Goal: Task Accomplishment & Management: Complete application form

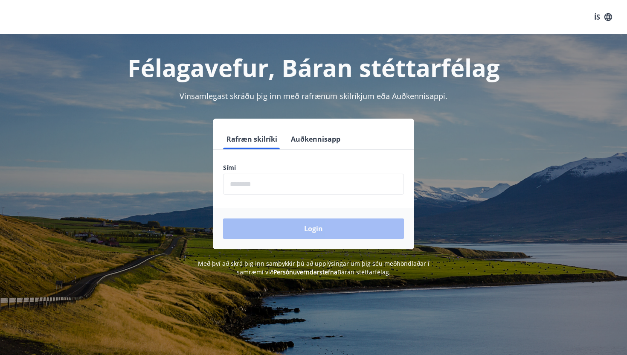
click at [325, 177] on input "phone" at bounding box center [313, 184] width 181 height 21
type input "********"
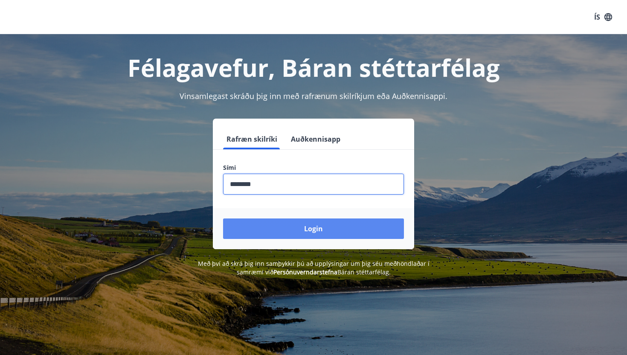
click at [295, 228] on button "Login" at bounding box center [313, 228] width 181 height 20
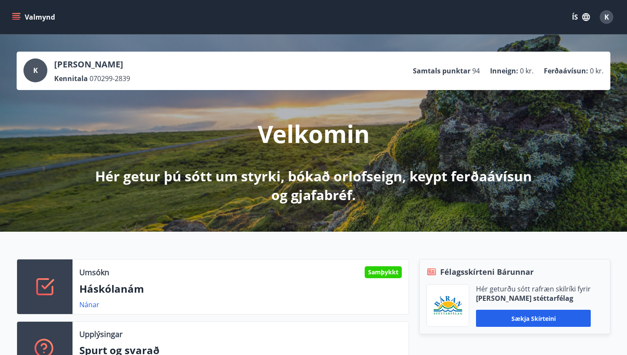
click at [41, 20] on button "Valmynd" at bounding box center [34, 16] width 48 height 15
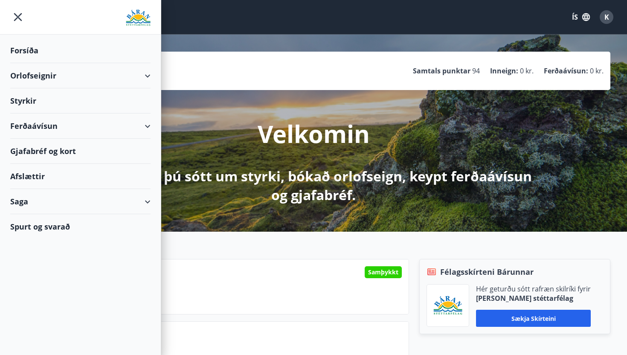
click at [145, 193] on div "Saga" at bounding box center [80, 201] width 140 height 25
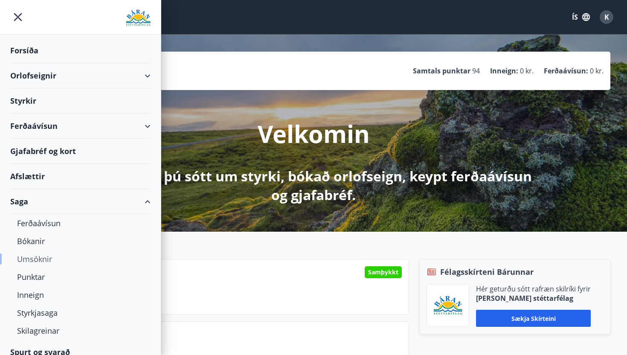
click at [34, 261] on div "Umsóknir" at bounding box center [80, 259] width 127 height 18
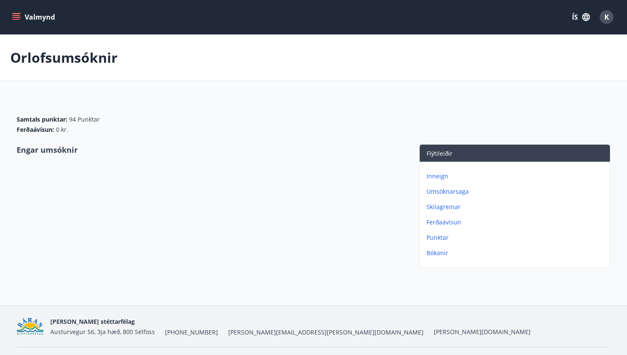
click at [440, 191] on p "Umsóknarsaga" at bounding box center [516, 191] width 180 height 9
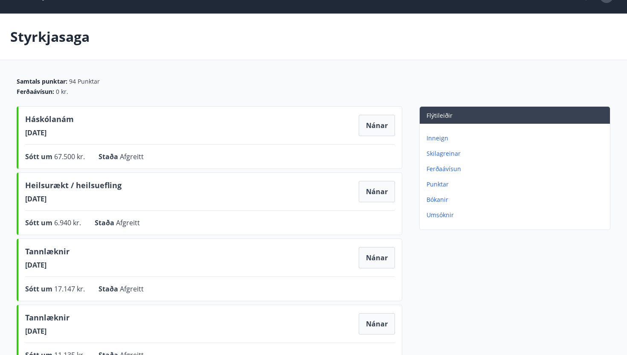
scroll to position [23, 0]
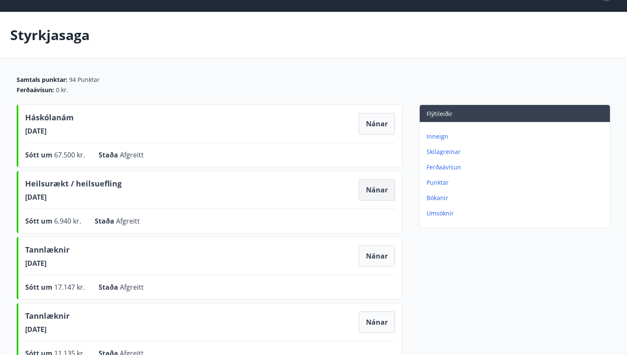
click at [374, 188] on button "Nánar" at bounding box center [377, 189] width 36 height 21
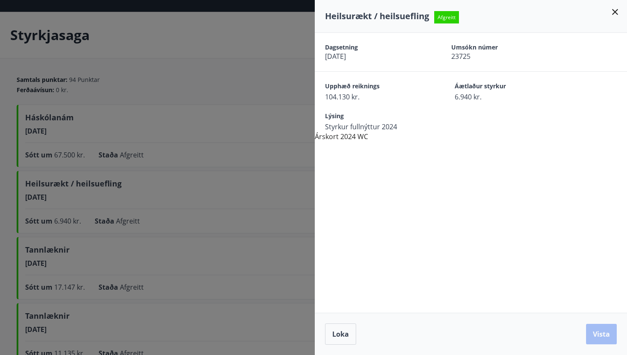
click at [616, 11] on icon at bounding box center [615, 12] width 6 height 6
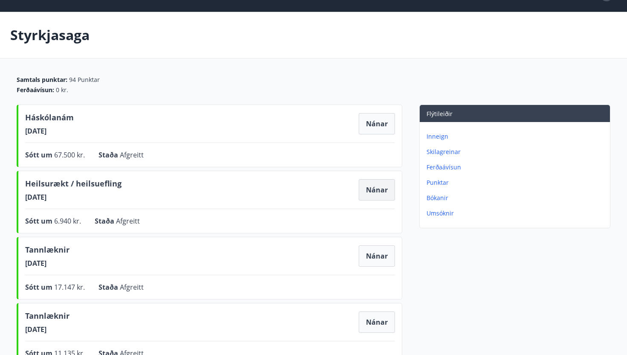
click at [380, 190] on button "Nánar" at bounding box center [377, 189] width 36 height 21
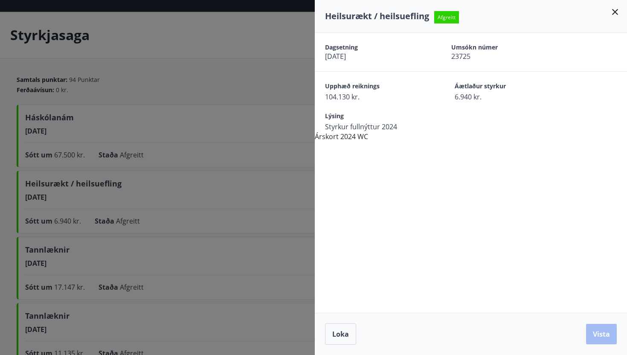
click at [612, 11] on icon at bounding box center [615, 12] width 10 height 10
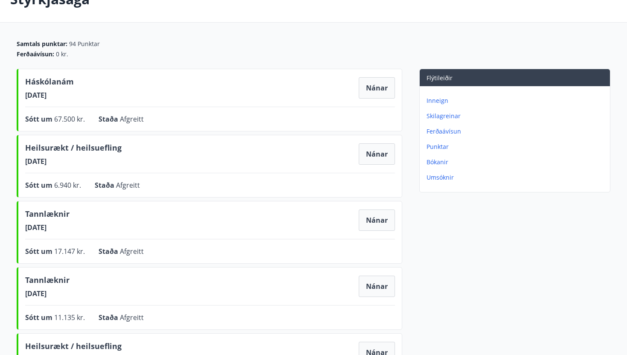
scroll to position [60, 0]
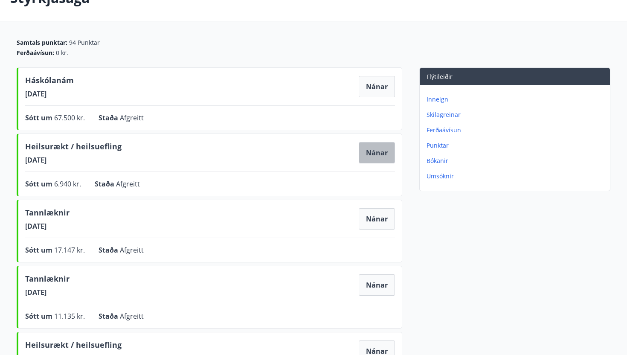
click at [372, 159] on button "Nánar" at bounding box center [377, 152] width 36 height 21
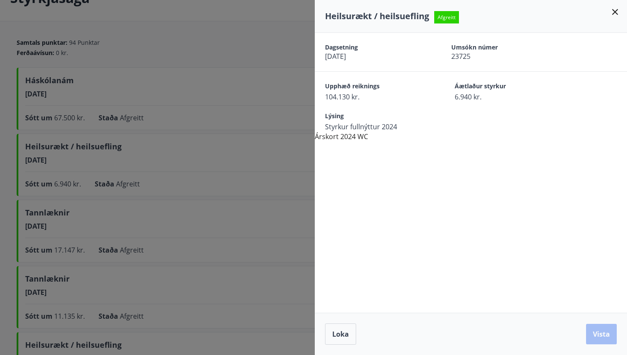
click at [618, 8] on icon at bounding box center [615, 12] width 10 height 10
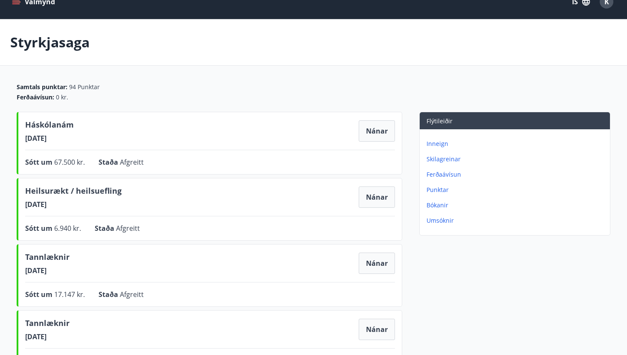
scroll to position [0, 0]
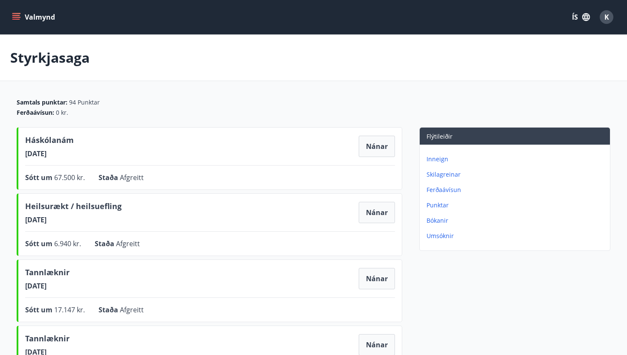
click at [435, 159] on p "Inneign" at bounding box center [516, 159] width 180 height 9
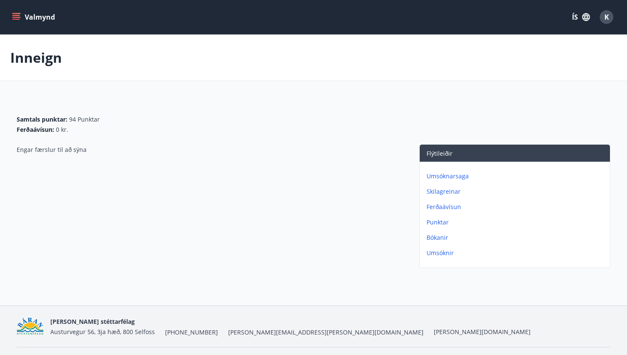
click at [37, 23] on button "Valmynd" at bounding box center [34, 16] width 48 height 15
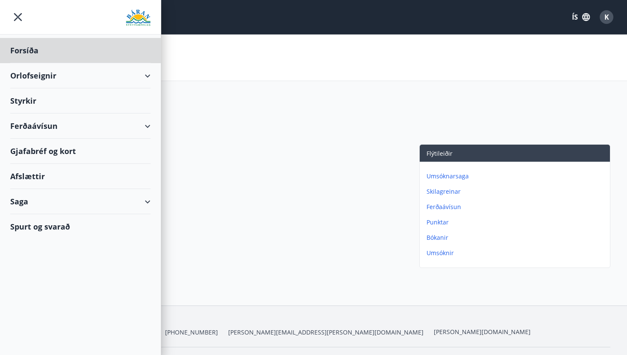
click at [28, 97] on div "Styrkir" at bounding box center [80, 100] width 140 height 25
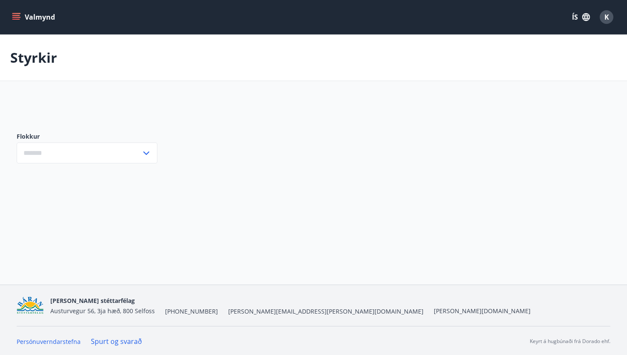
type input "***"
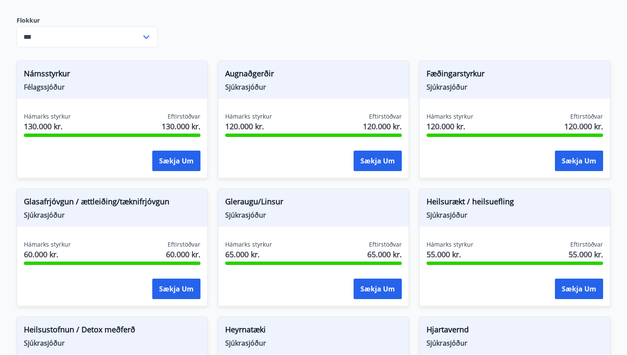
scroll to position [233, 0]
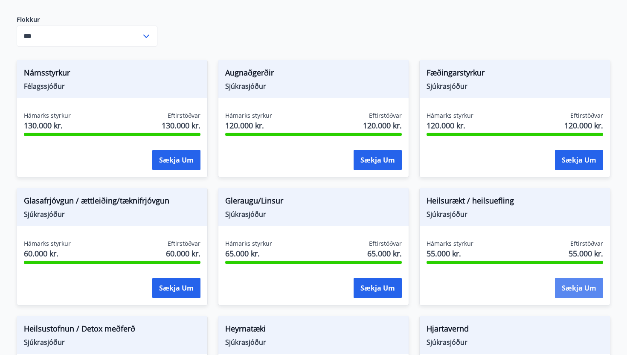
click at [570, 288] on button "Sækja um" at bounding box center [579, 288] width 48 height 20
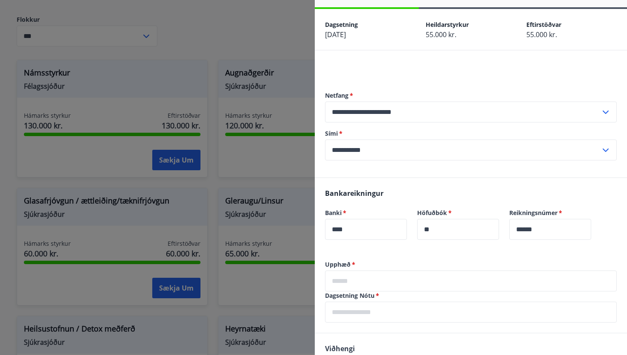
scroll to position [26, 0]
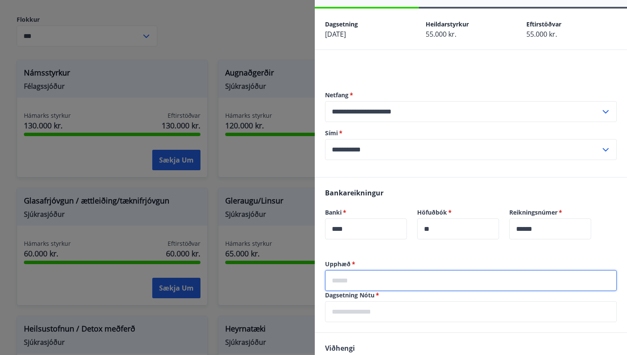
click at [431, 280] on input "text" at bounding box center [471, 280] width 292 height 21
type input "******"
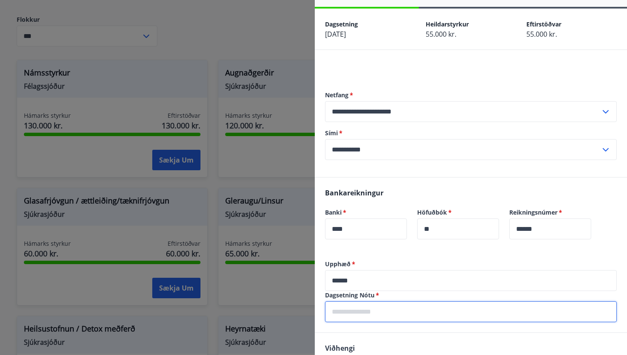
click at [416, 311] on input "text" at bounding box center [471, 311] width 292 height 21
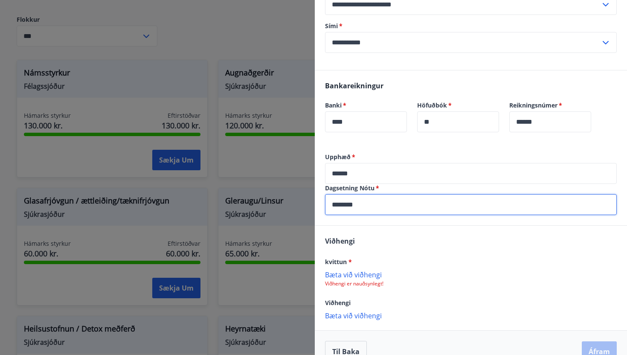
scroll to position [151, 0]
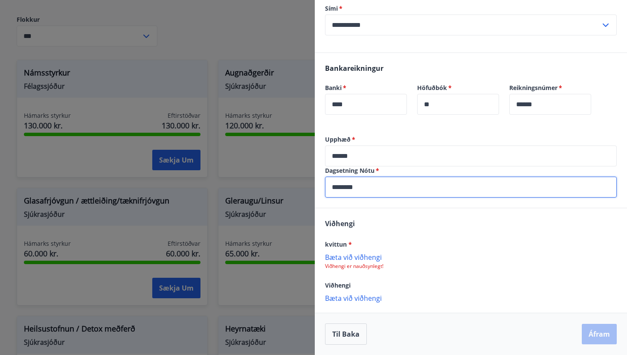
type input "********"
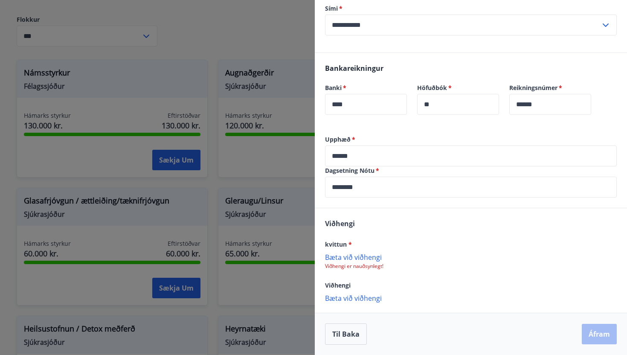
click at [363, 255] on p "Bæta við viðhengi" at bounding box center [471, 256] width 292 height 9
click at [345, 256] on p "Bæta við viðhengi" at bounding box center [471, 256] width 292 height 9
click at [363, 258] on p "Bæta við viðhengi" at bounding box center [471, 256] width 292 height 9
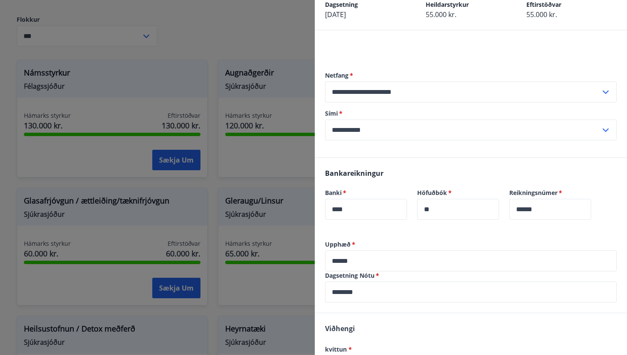
scroll to position [49, 0]
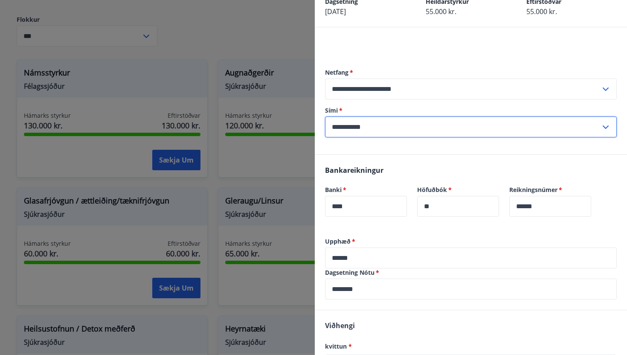
click at [439, 126] on input "**********" at bounding box center [462, 126] width 275 height 21
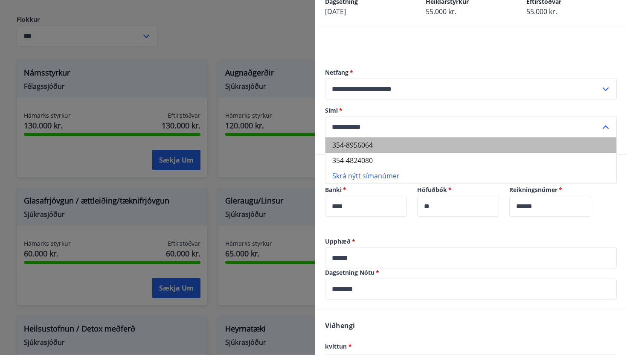
click at [428, 144] on li "354-8956064" at bounding box center [470, 144] width 291 height 15
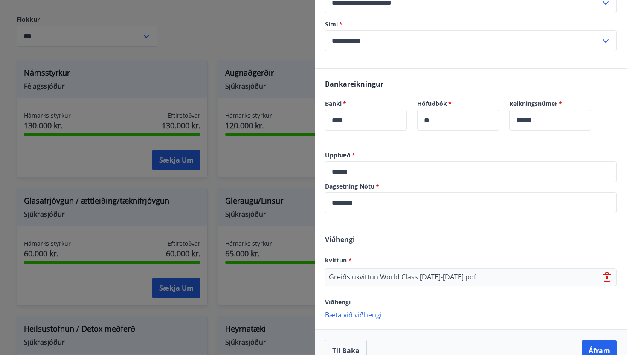
scroll to position [152, 0]
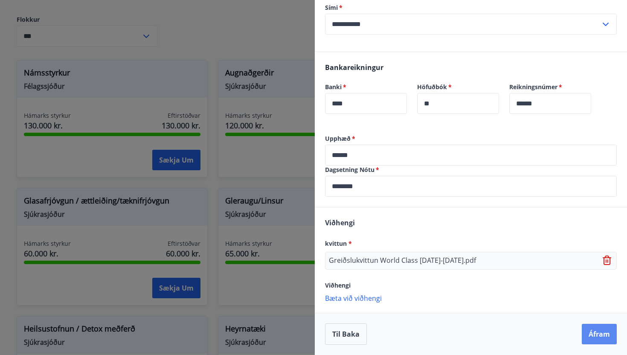
click at [594, 328] on button "Áfram" at bounding box center [599, 334] width 35 height 20
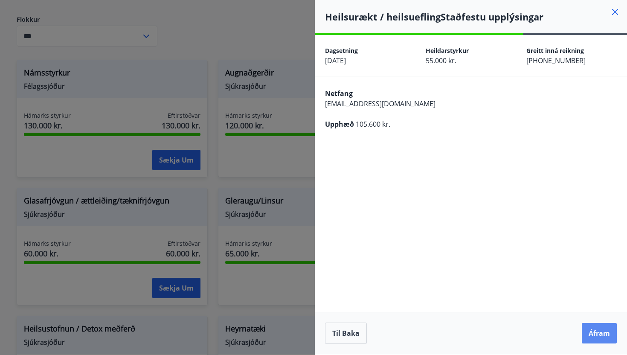
click at [604, 333] on button "Áfram" at bounding box center [599, 333] width 35 height 20
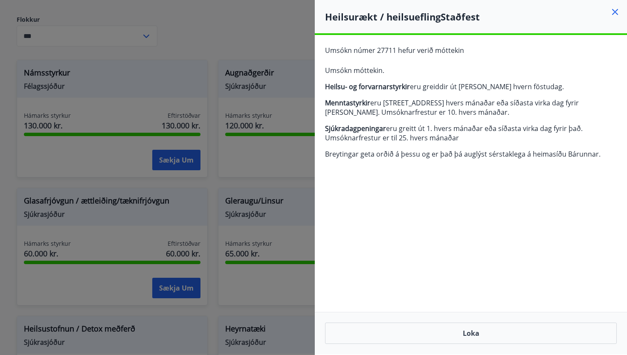
click at [612, 9] on icon at bounding box center [615, 12] width 10 height 10
